Goal: Task Accomplishment & Management: Use online tool/utility

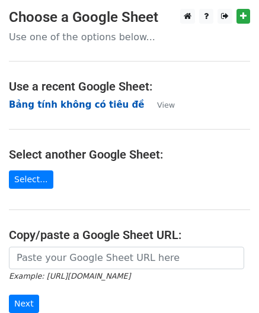
click at [58, 104] on strong "Bảng tính không có tiêu đề" at bounding box center [76, 105] width 135 height 11
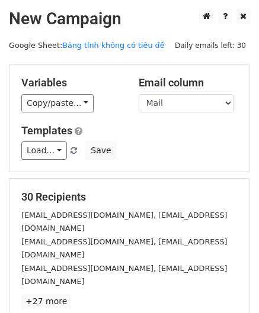
scroll to position [145, 0]
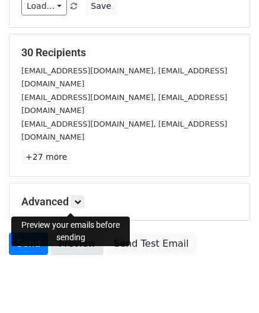
click at [64, 233] on link "Preview" at bounding box center [77, 244] width 52 height 23
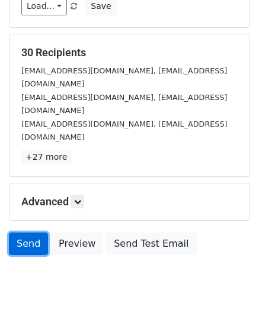
click at [30, 233] on link "Send" at bounding box center [28, 244] width 39 height 23
